Goal: Information Seeking & Learning: Find specific page/section

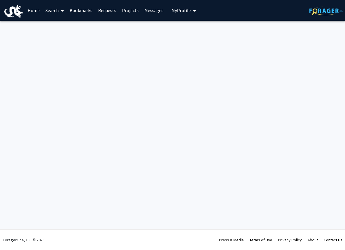
click at [53, 9] on link "Search" at bounding box center [55, 10] width 24 height 20
click at [58, 25] on span "Faculty/Staff" at bounding box center [64, 27] width 42 height 12
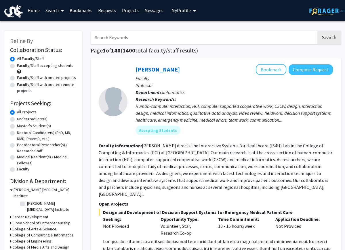
click at [120, 39] on input "Search Keywords" at bounding box center [204, 37] width 226 height 13
type input "climate"
click at [318, 31] on button "Search" at bounding box center [330, 37] width 24 height 13
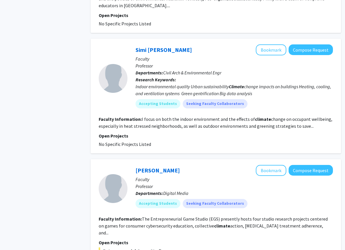
scroll to position [502, 0]
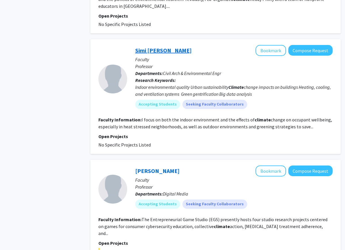
click at [154, 48] on link "Simi [PERSON_NAME]" at bounding box center [163, 50] width 56 height 7
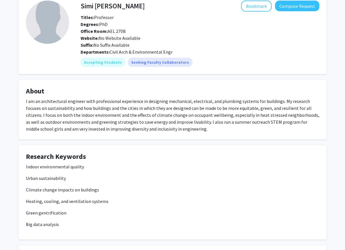
scroll to position [30, 0]
